Goal: Task Accomplishment & Management: Manage account settings

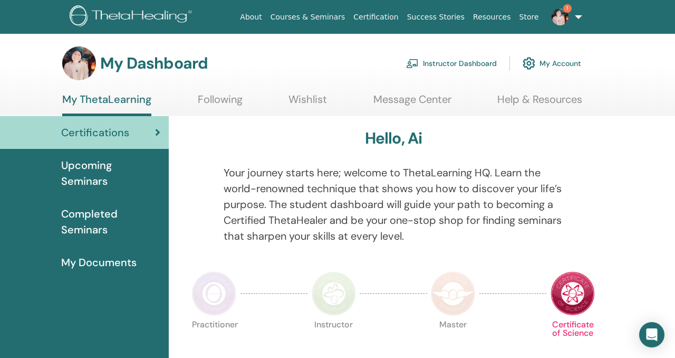
click at [562, 18] on img at bounding box center [560, 16] width 17 height 17
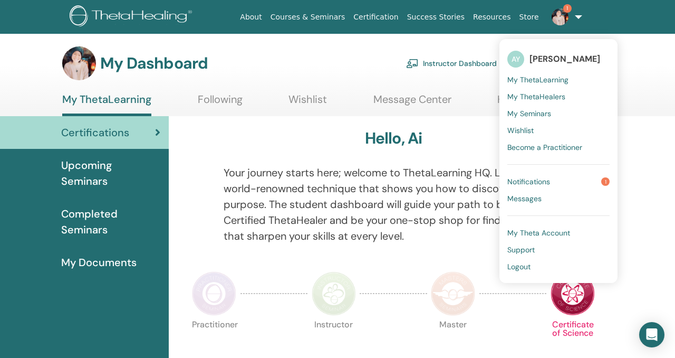
click at [532, 184] on span "Notifications" at bounding box center [529, 181] width 43 height 9
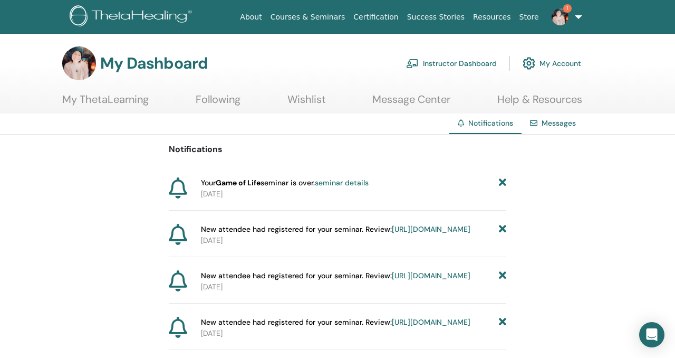
click at [139, 101] on link "My ThetaLearning" at bounding box center [105, 103] width 87 height 21
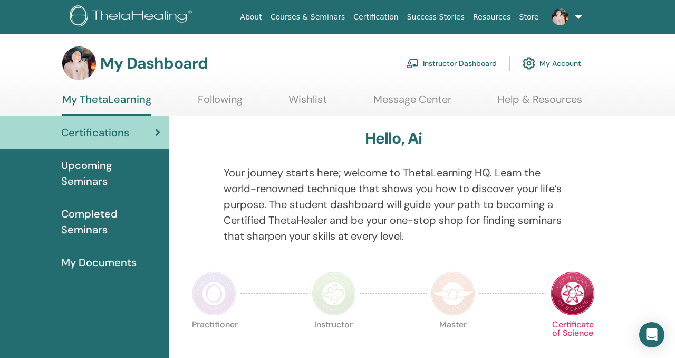
click at [94, 224] on span "Completed Seminars" at bounding box center [110, 222] width 99 height 32
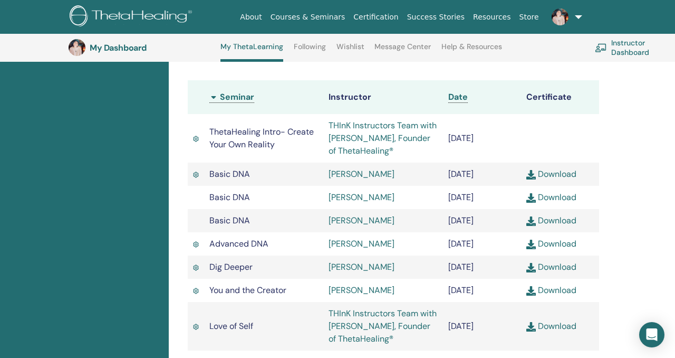
scroll to position [290, 0]
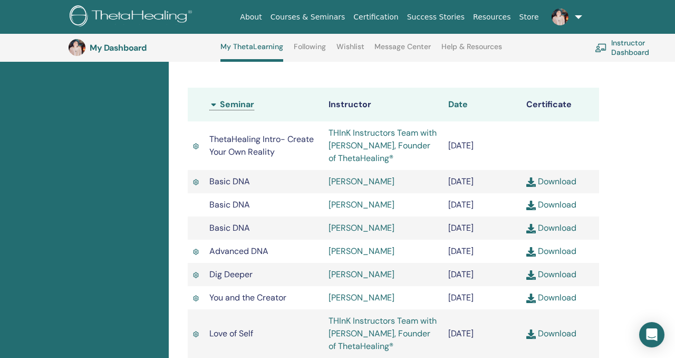
click at [458, 104] on span "Date" at bounding box center [459, 104] width 20 height 11
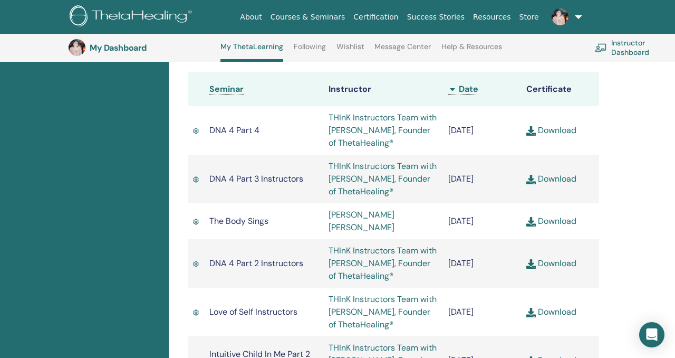
scroll to position [302, 0]
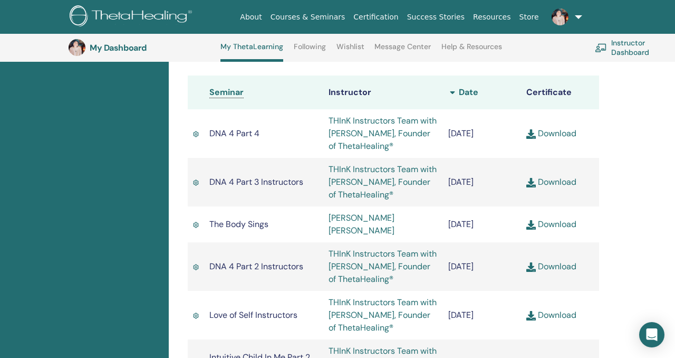
click at [459, 95] on span "Date" at bounding box center [469, 92] width 20 height 11
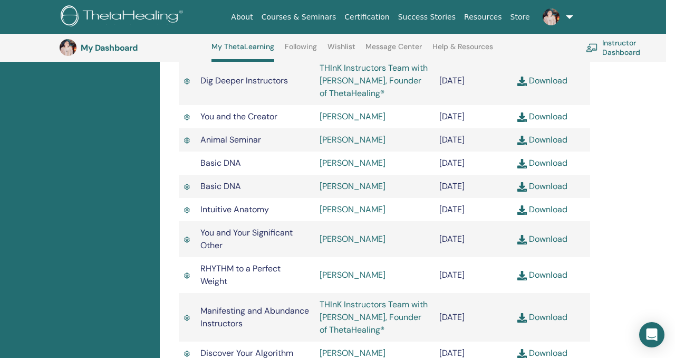
scroll to position [694, 9]
